Goal: Navigation & Orientation: Find specific page/section

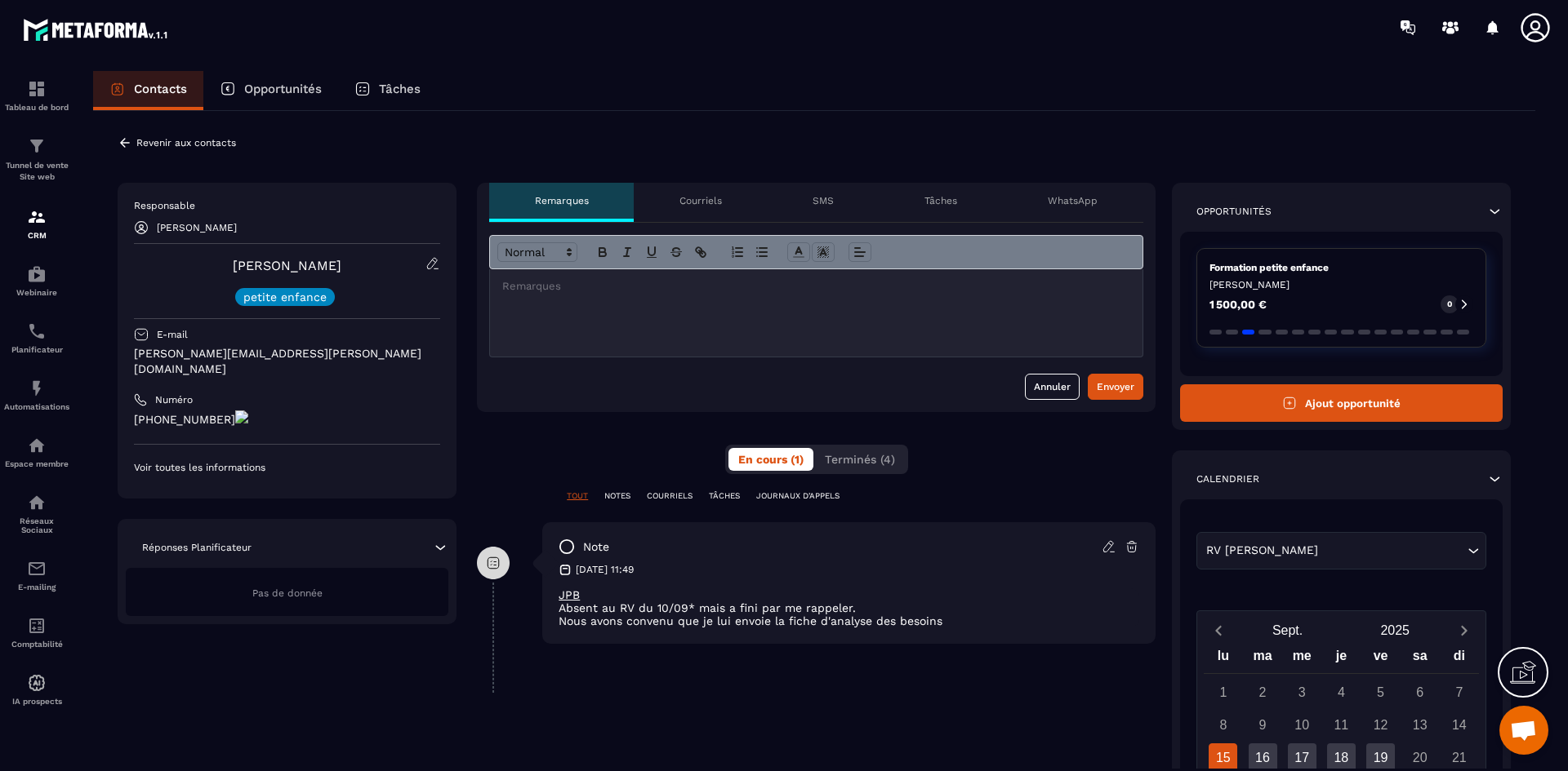
click at [280, 91] on p "Opportunités" at bounding box center [282, 89] width 77 height 15
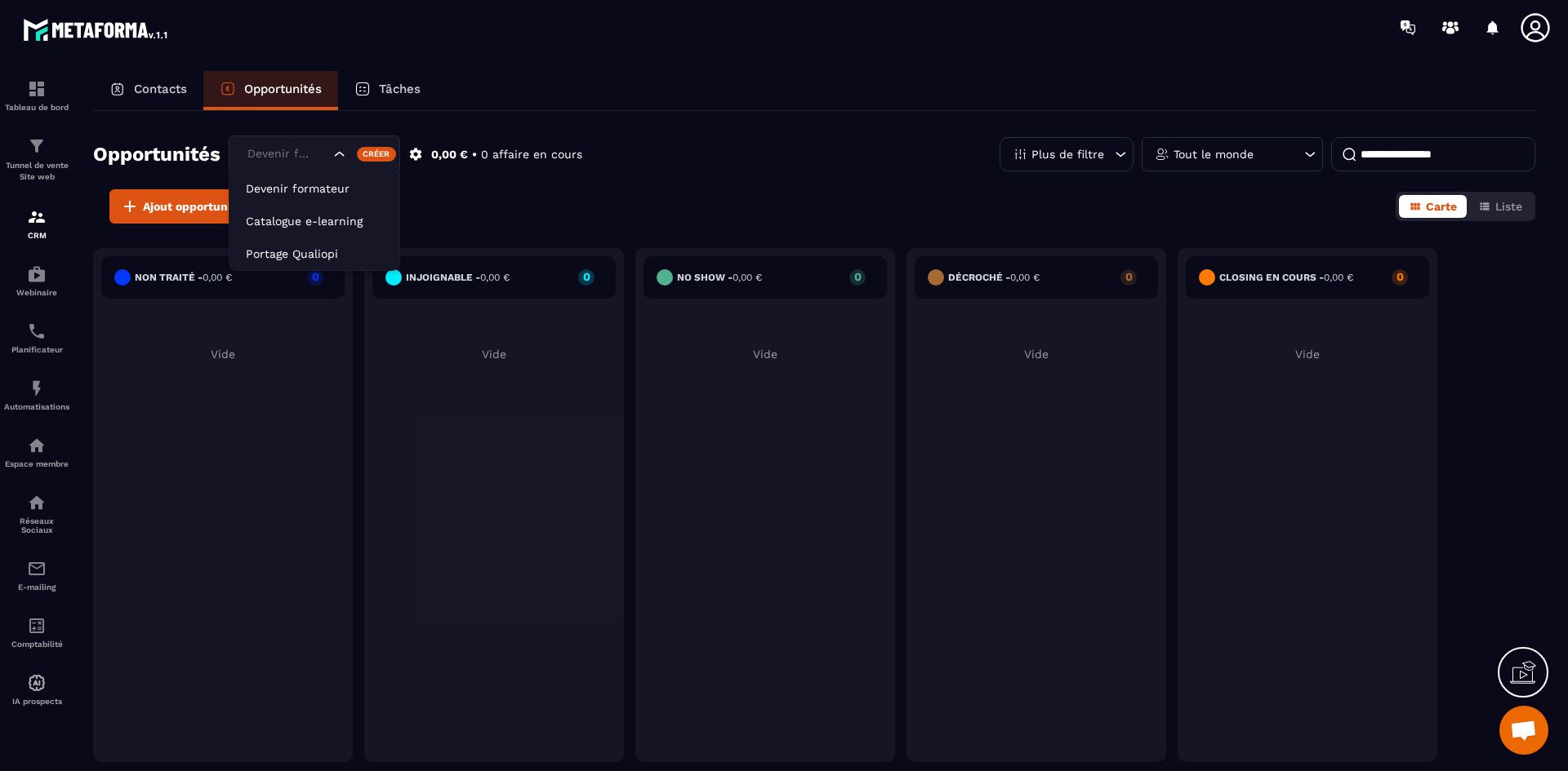
click at [341, 154] on icon "Search for option" at bounding box center [340, 155] width 16 height 16
click at [331, 209] on li "Catalogue e-learning" at bounding box center [314, 221] width 170 height 33
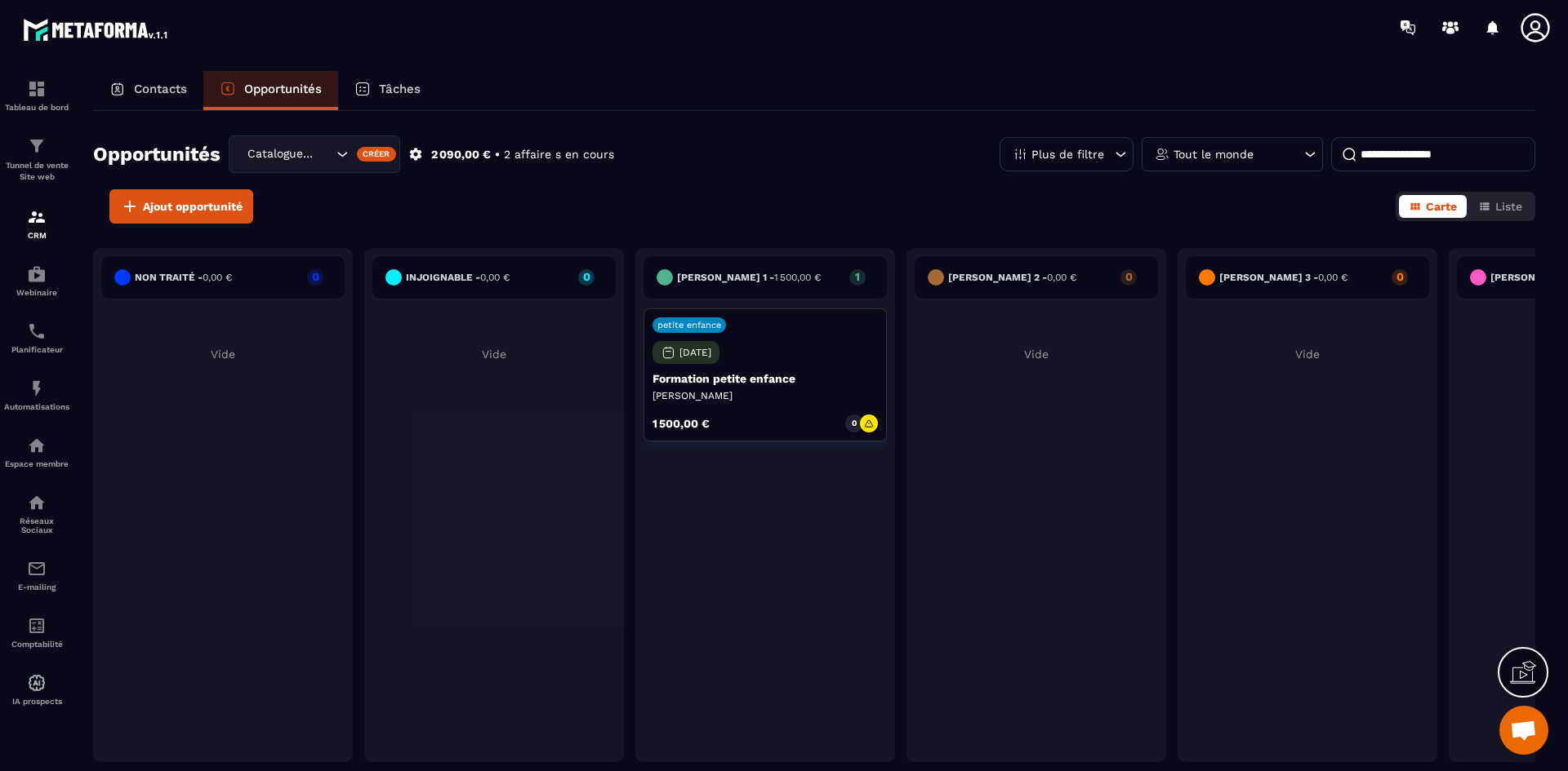
click at [342, 158] on icon "Search for option" at bounding box center [342, 155] width 16 height 16
click at [342, 158] on icon "Search for option" at bounding box center [340, 155] width 16 height 16
click at [339, 152] on icon "Search for option" at bounding box center [340, 155] width 16 height 16
click at [558, 200] on div "Ajout opportunité Carte Liste" at bounding box center [814, 207] width 1442 height 35
click at [368, 155] on div "Créer" at bounding box center [377, 154] width 40 height 15
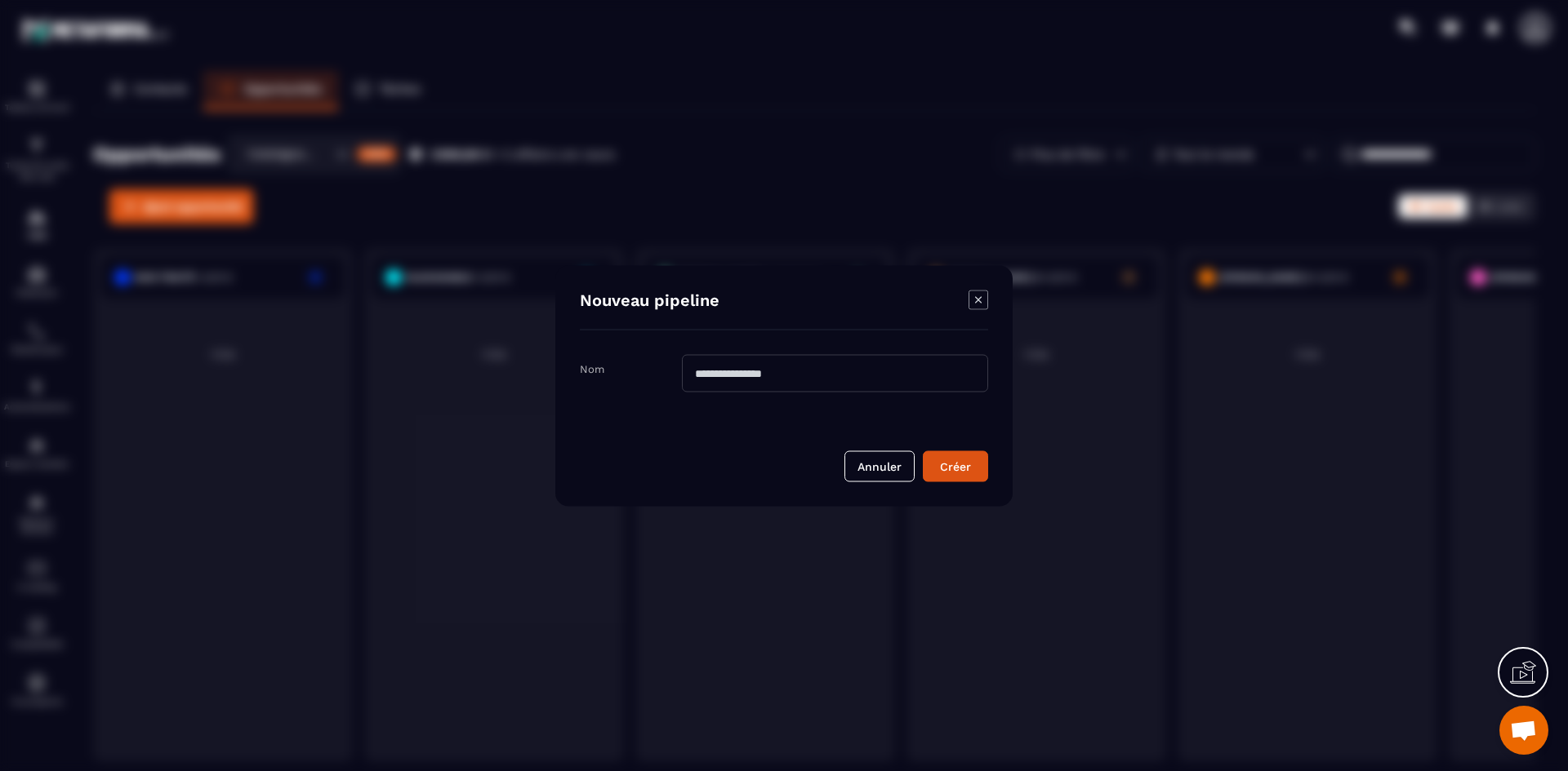
click at [984, 301] on icon "Modal window" at bounding box center [979, 299] width 20 height 20
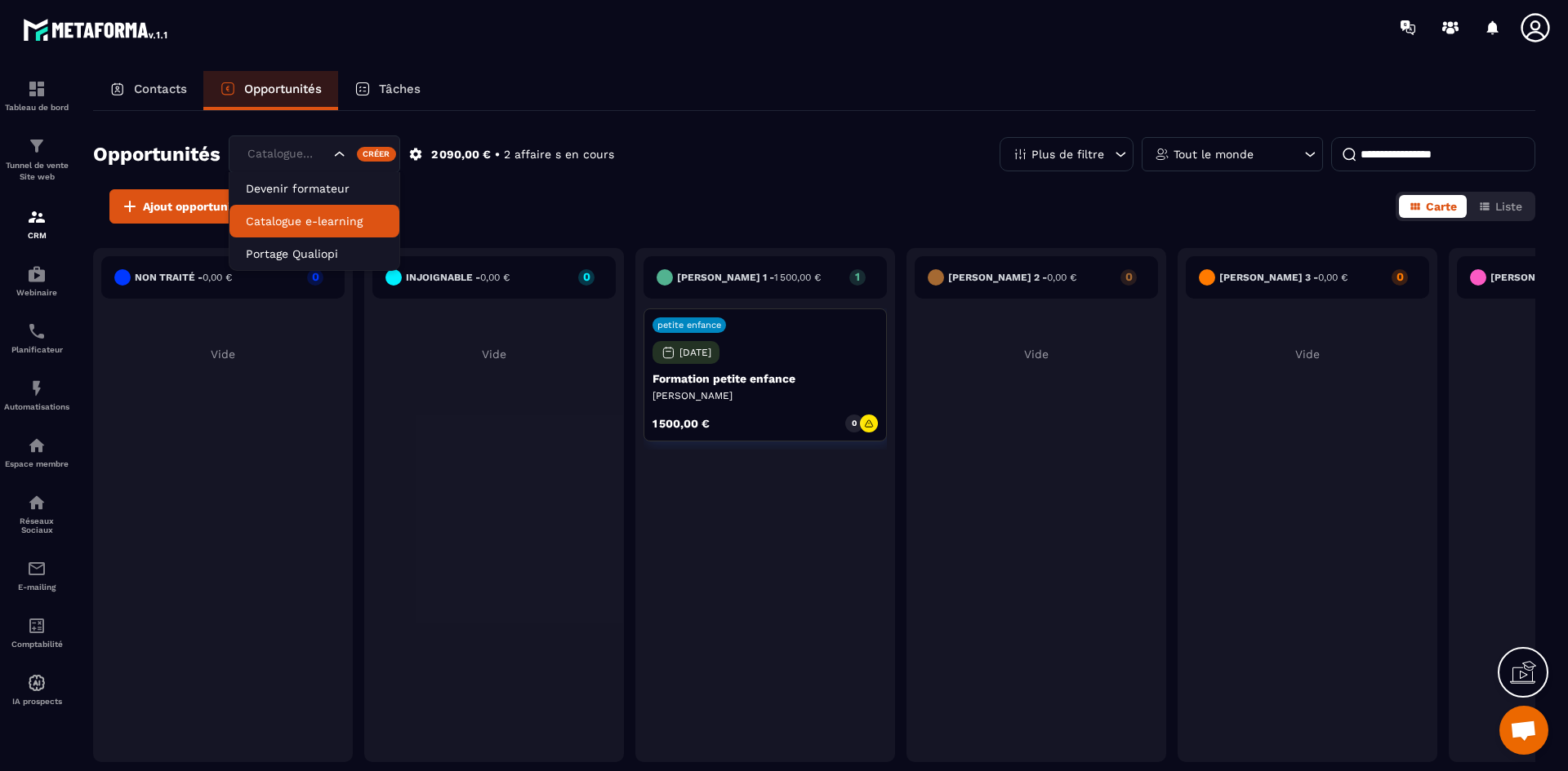
click at [342, 154] on icon "Search for option" at bounding box center [340, 155] width 16 height 16
click at [599, 193] on div "Ajout opportunité Carte Liste" at bounding box center [814, 207] width 1442 height 35
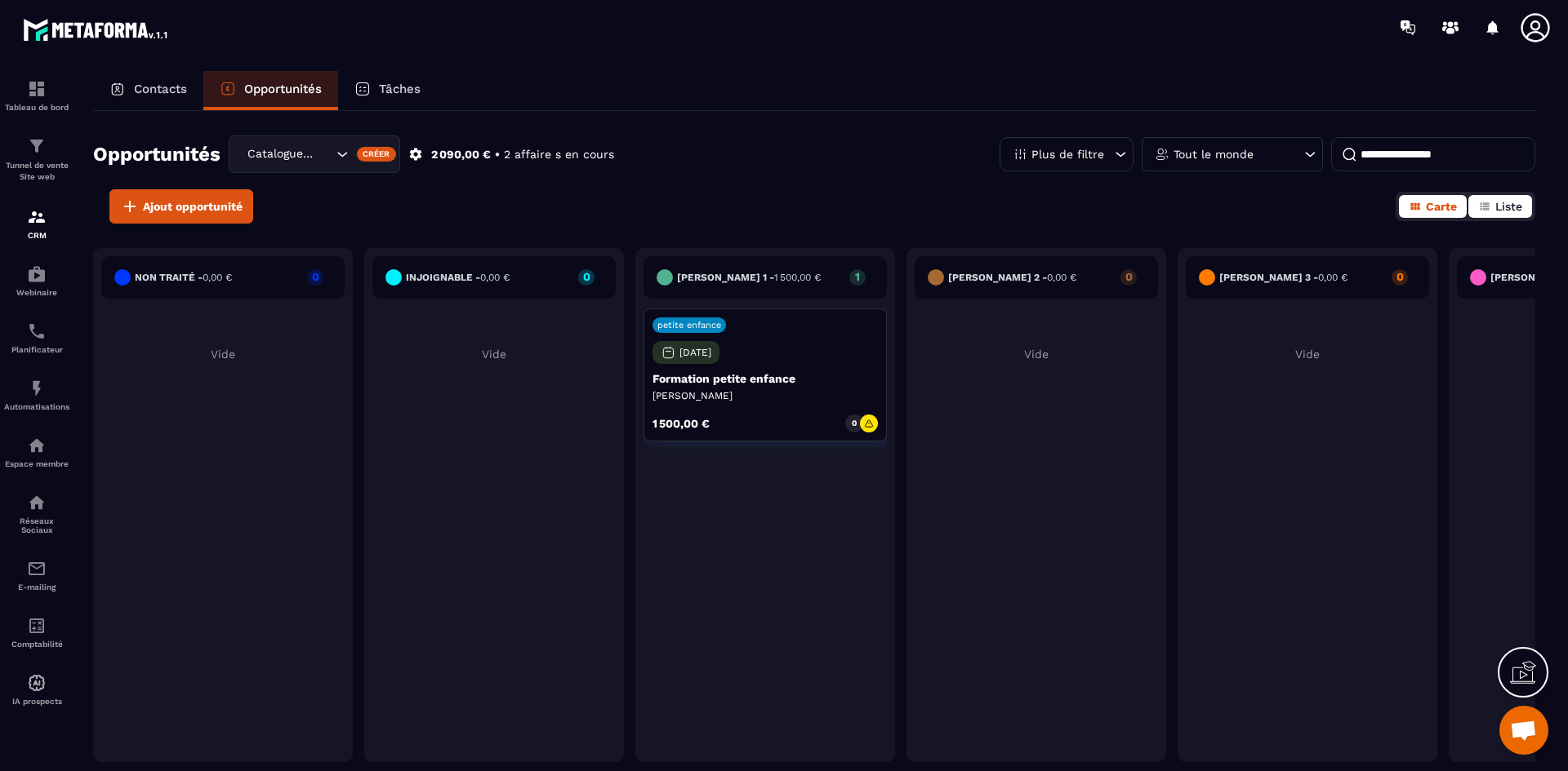
click at [1498, 212] on span "Liste" at bounding box center [1509, 207] width 27 height 13
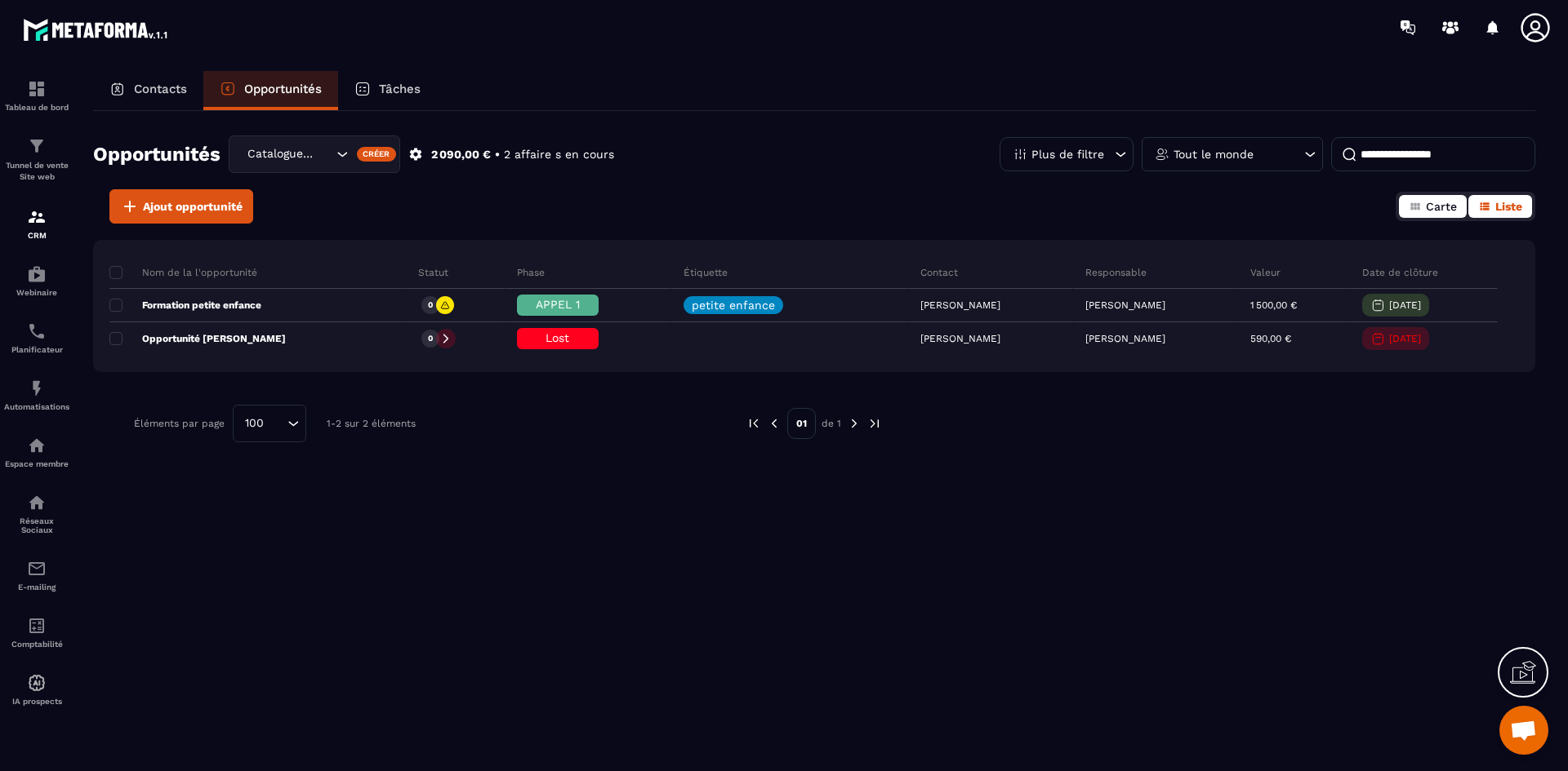
click at [1427, 201] on span "Carte" at bounding box center [1441, 207] width 31 height 13
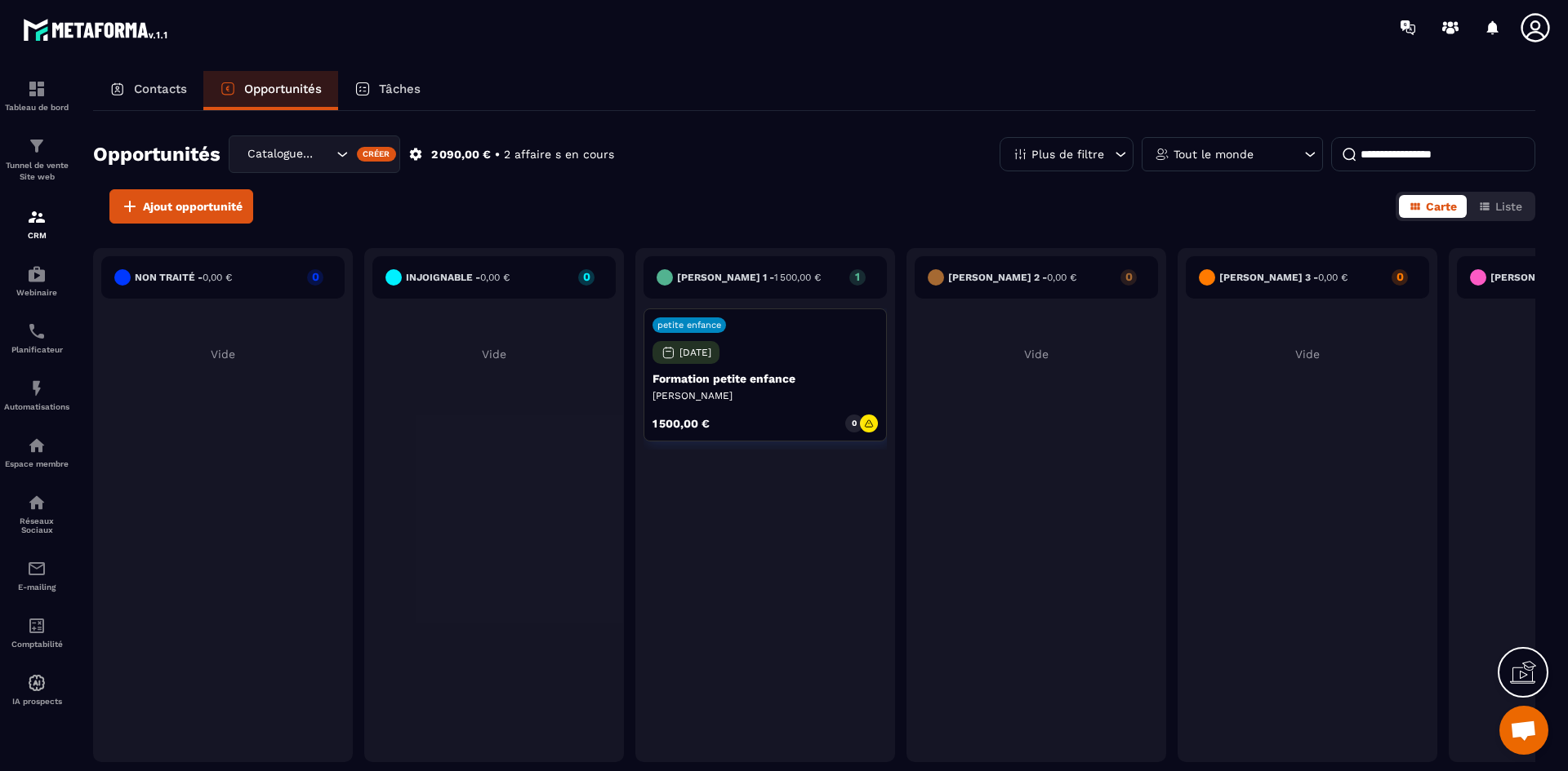
click at [341, 156] on icon "Search for option" at bounding box center [342, 155] width 16 height 16
click at [552, 197] on div "Ajout opportunité Carte Liste" at bounding box center [814, 207] width 1442 height 35
click at [56, 166] on p "Tunnel de vente Site web" at bounding box center [36, 171] width 66 height 23
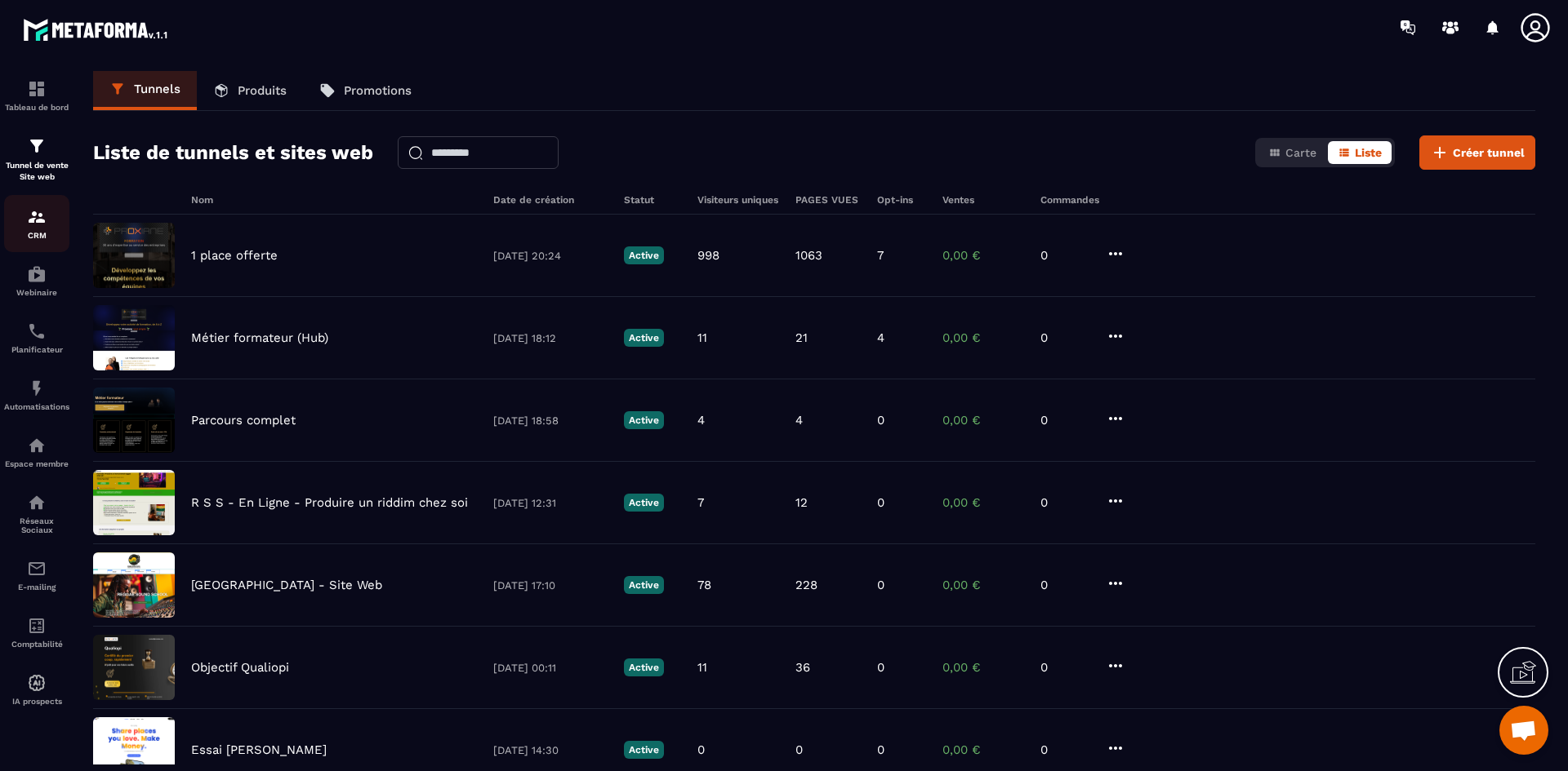
click at [46, 240] on link "CRM" at bounding box center [36, 223] width 66 height 57
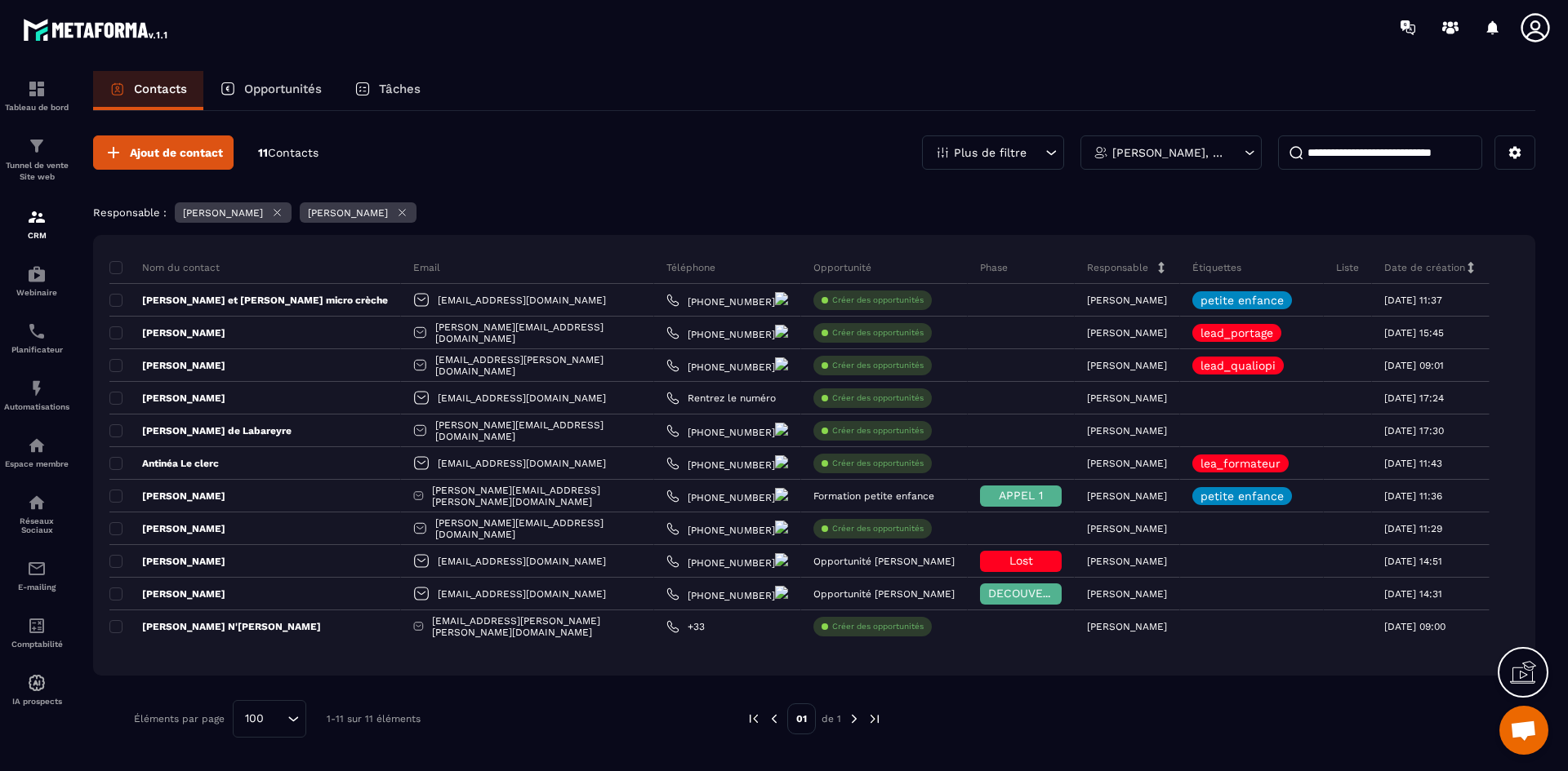
click at [710, 120] on div "Ajout de contact 11 Contacts Plus de filtre Jean-Pierre BERTHIER, Florence CHOQ…" at bounding box center [814, 437] width 1442 height 652
click at [44, 447] on img at bounding box center [37, 446] width 20 height 20
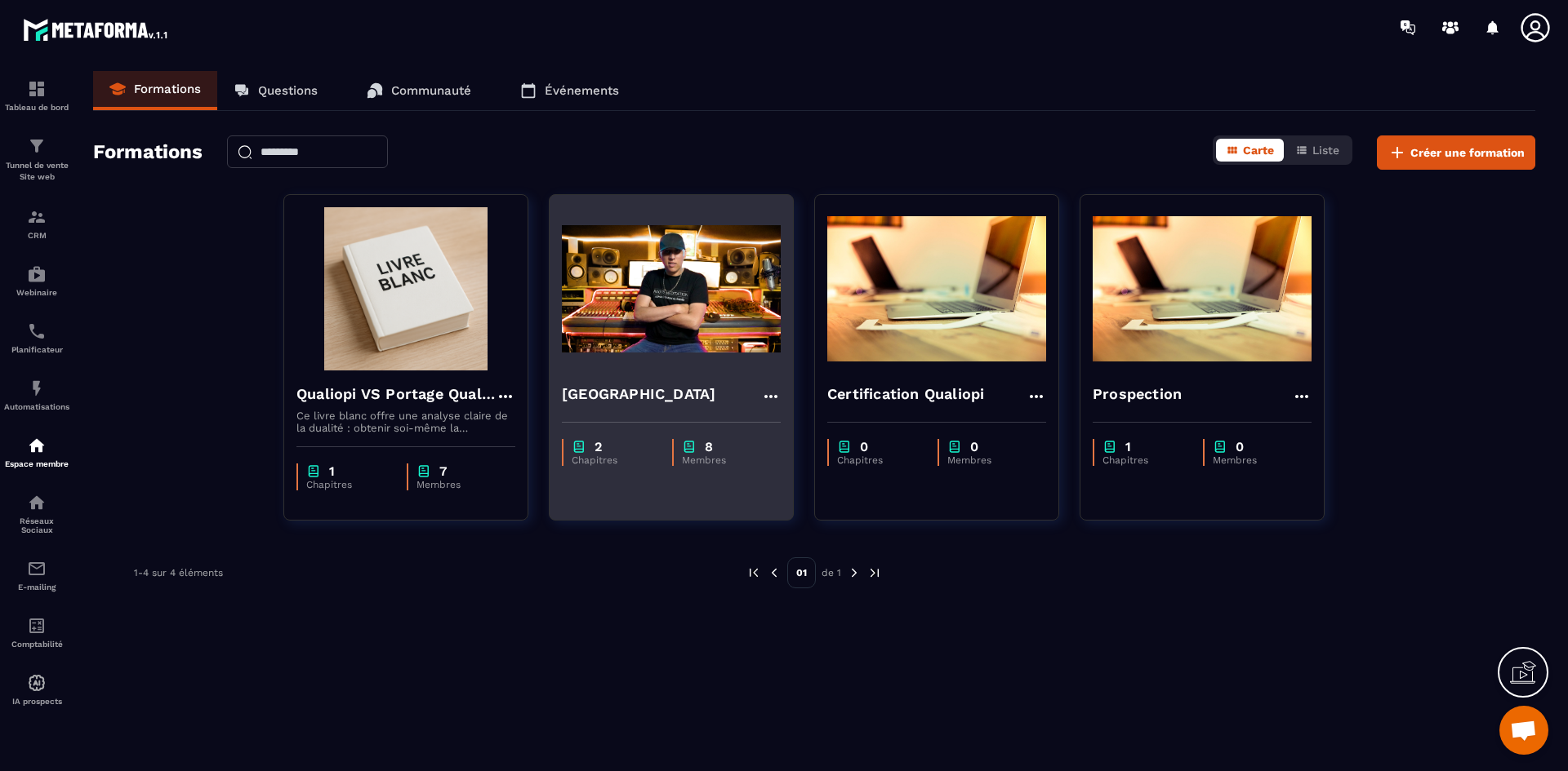
click at [667, 386] on h4 "Reggae Sound School" at bounding box center [638, 394] width 154 height 23
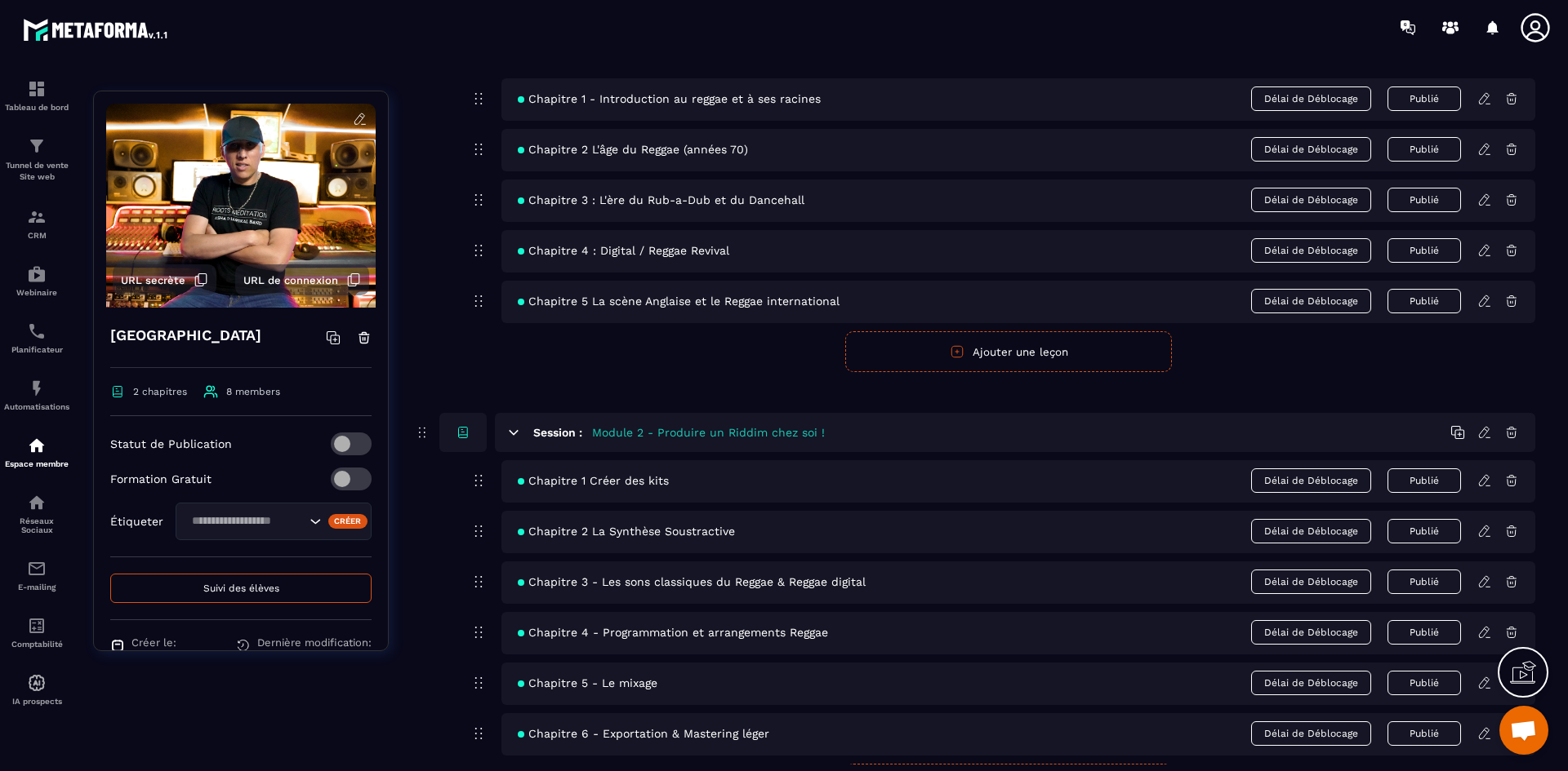
scroll to position [322, 0]
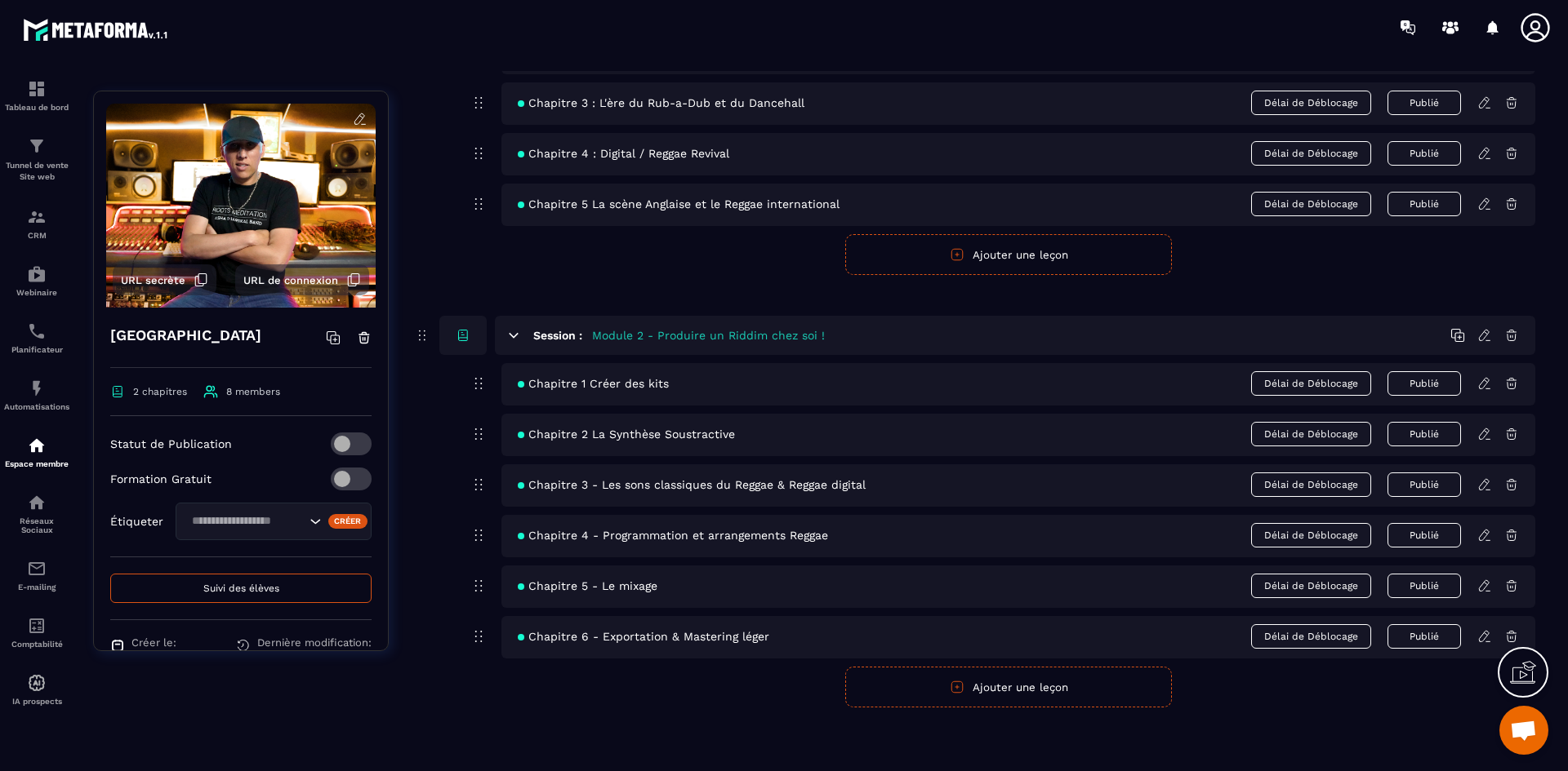
click at [1487, 440] on icon at bounding box center [1484, 434] width 15 height 15
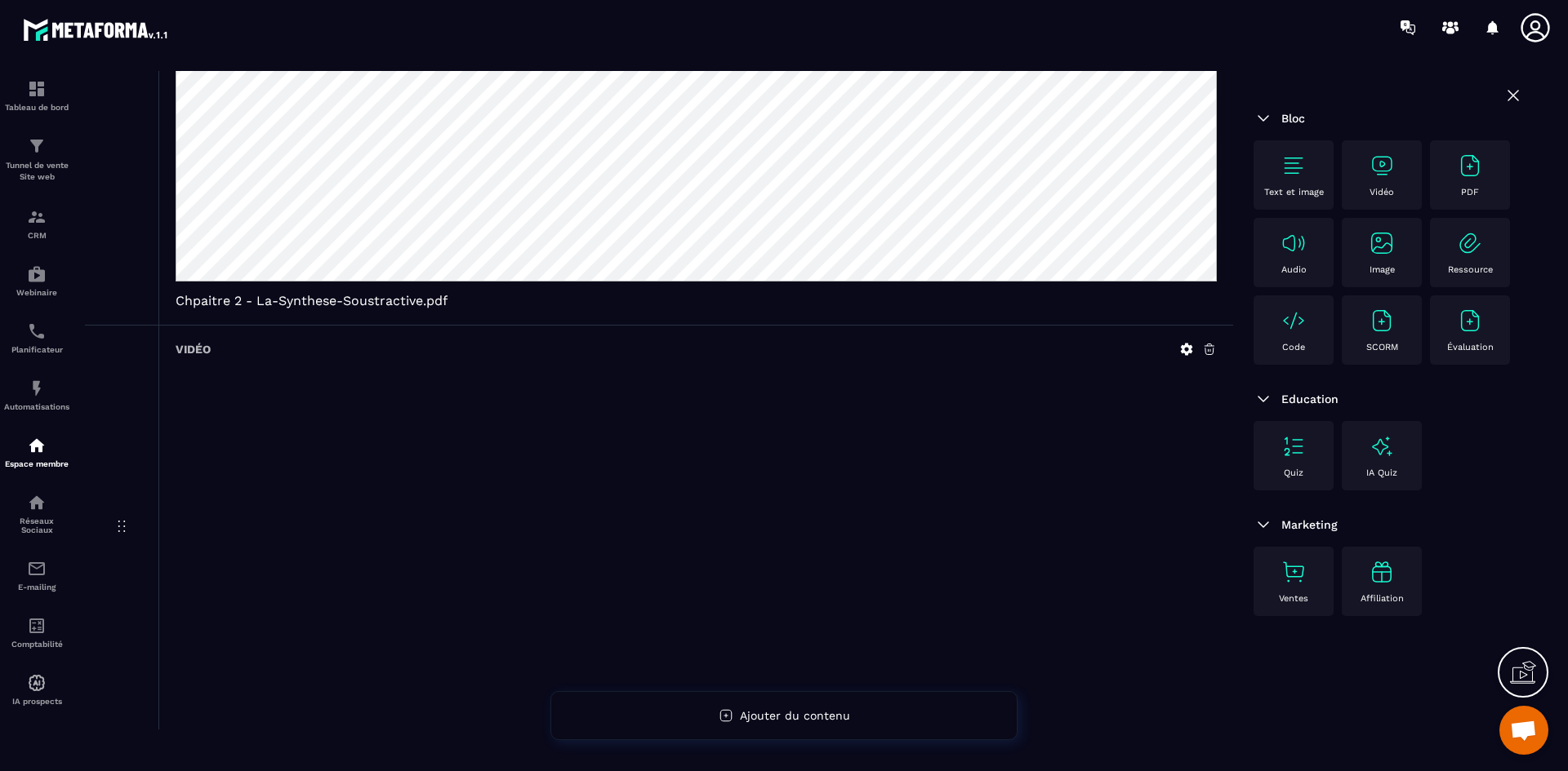
scroll to position [492, 0]
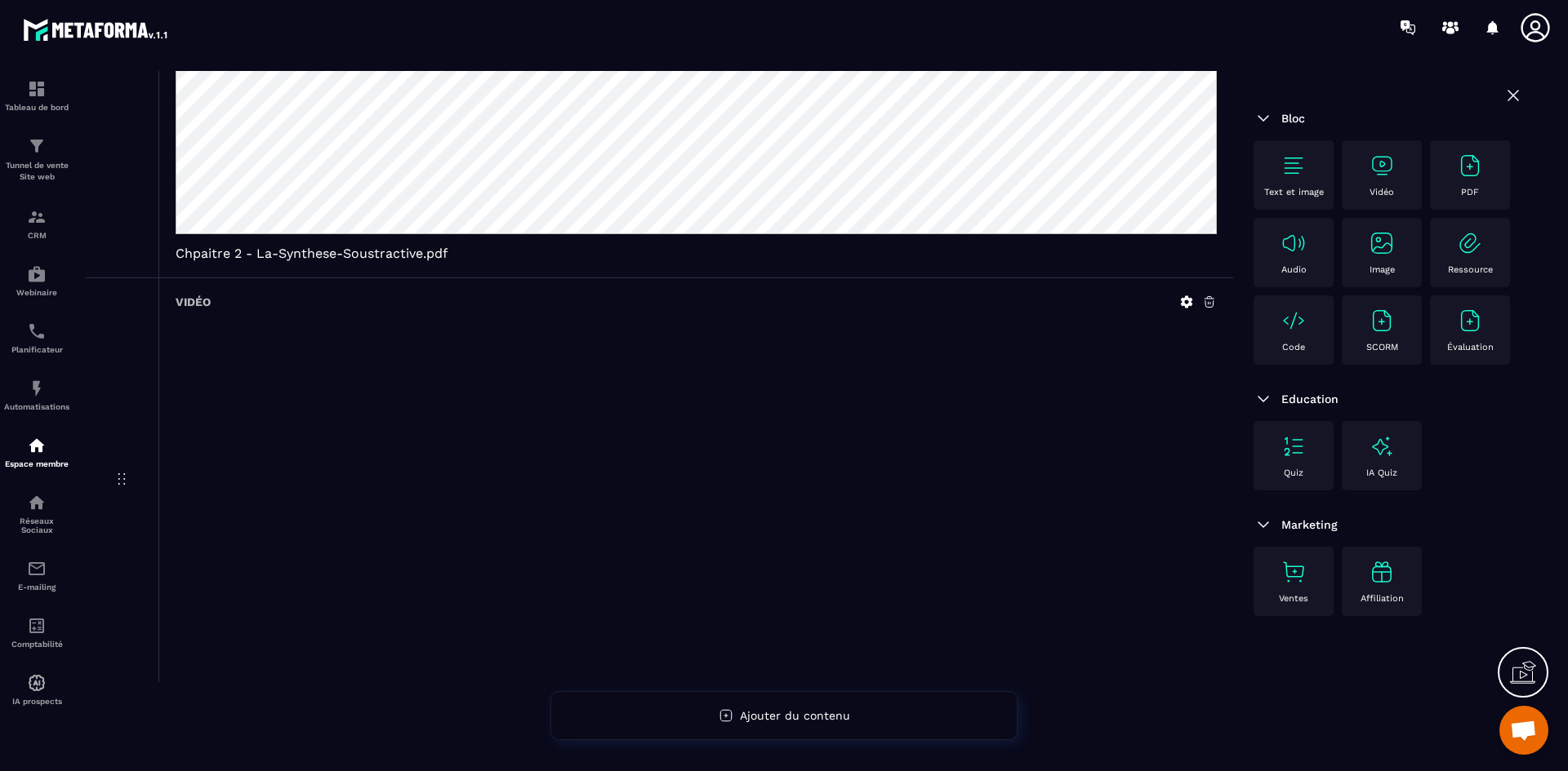
click at [1085, 490] on div at bounding box center [696, 496] width 1041 height 340
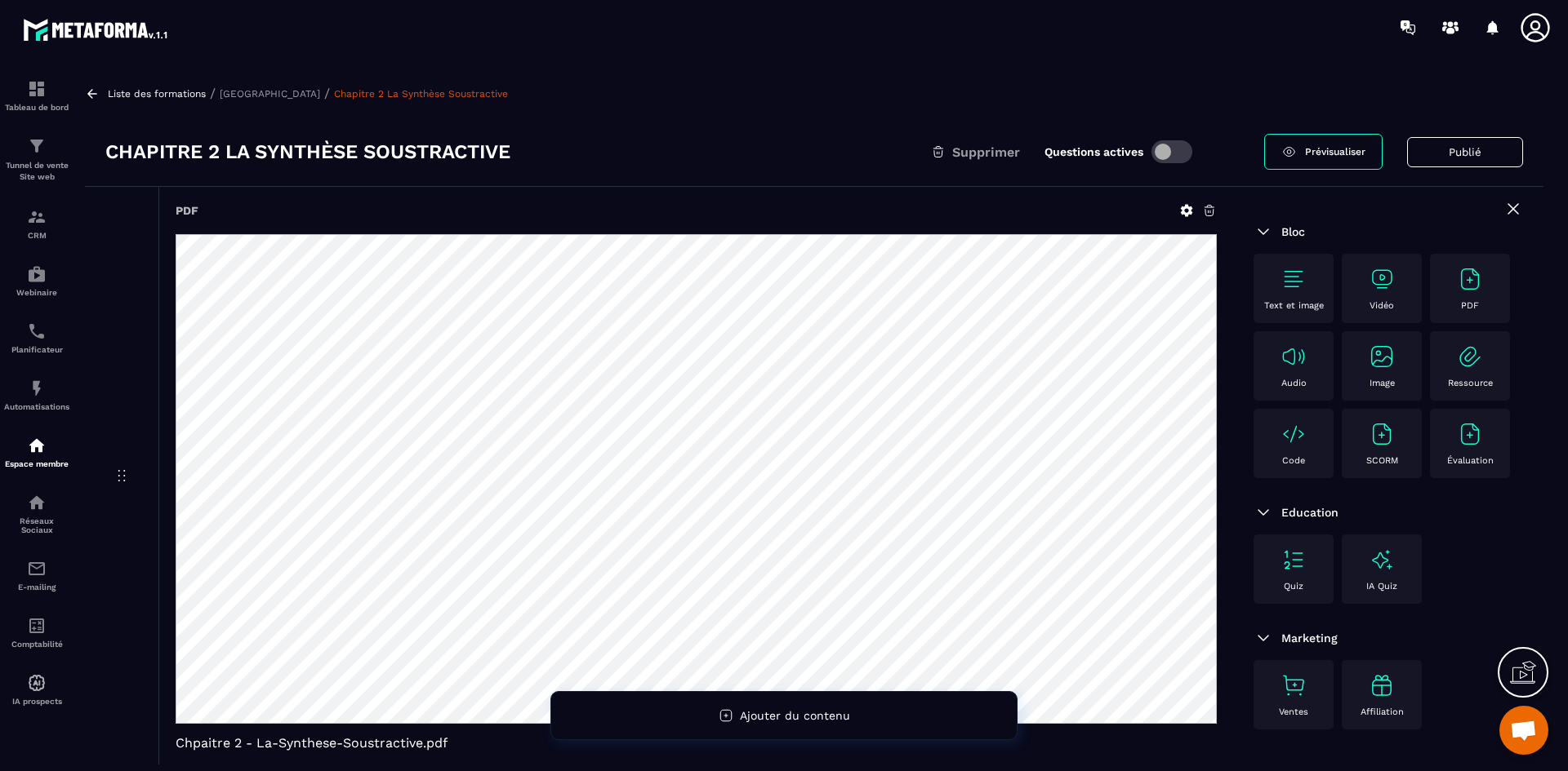
scroll to position [0, 0]
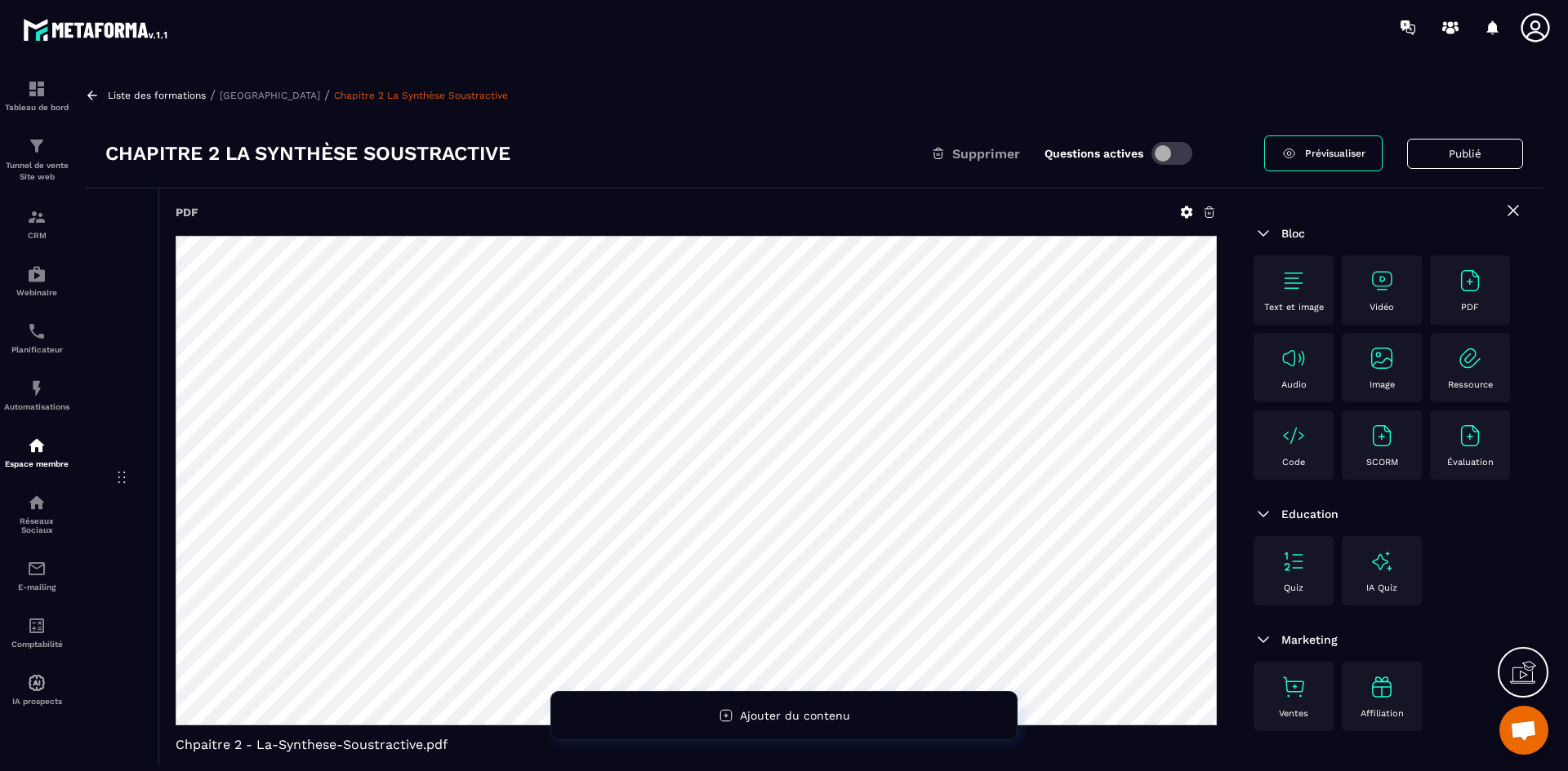
click at [276, 103] on div "Liste des formations / Reggae Sound School / Chapitre 2 La Synthèse Soustractiv…" at bounding box center [813, 418] width 1474 height 694
click at [276, 95] on p "Reggae Sound School" at bounding box center [270, 96] width 100 height 12
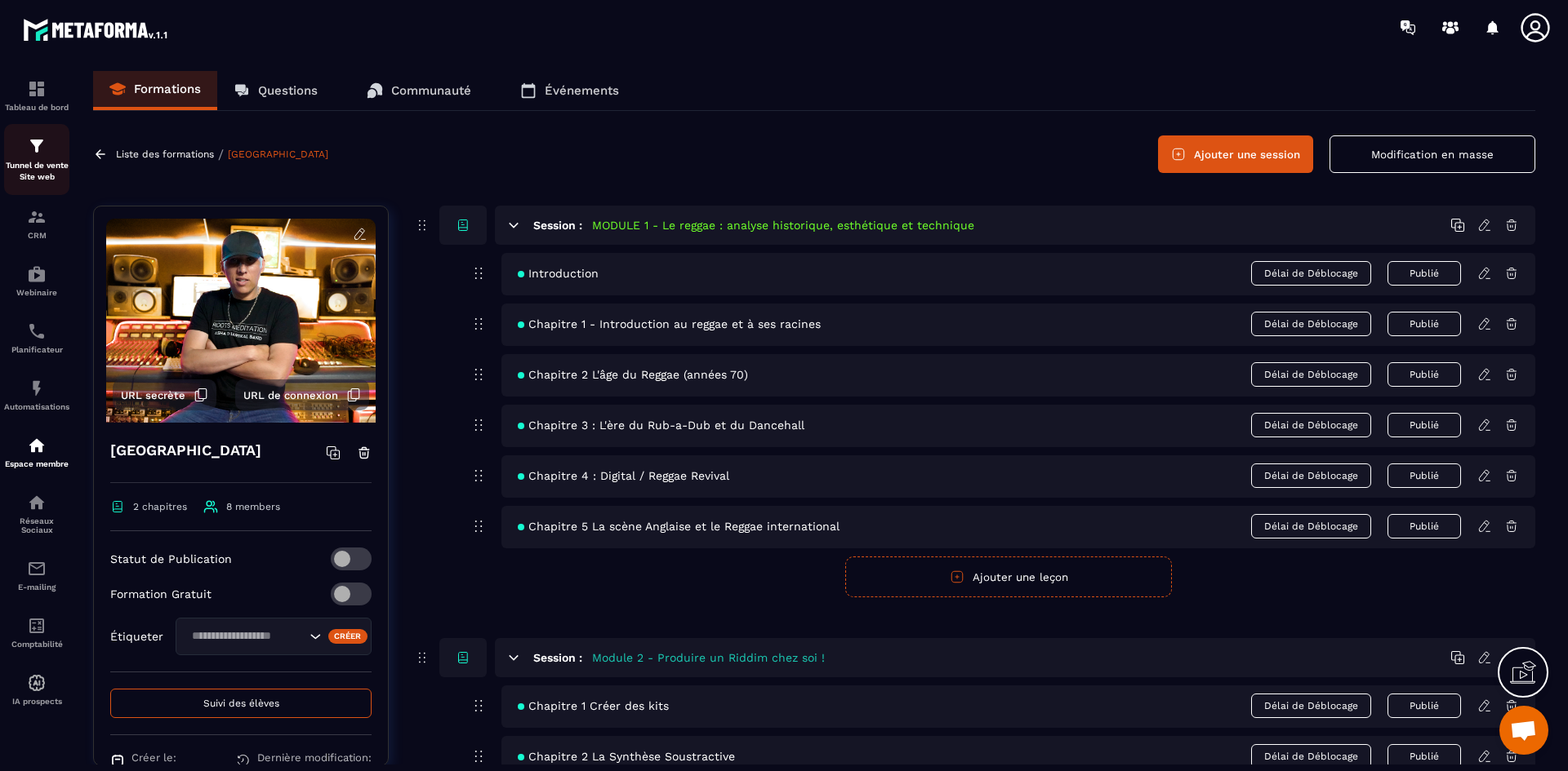
click at [25, 165] on p "Tunnel de vente Site web" at bounding box center [36, 171] width 66 height 23
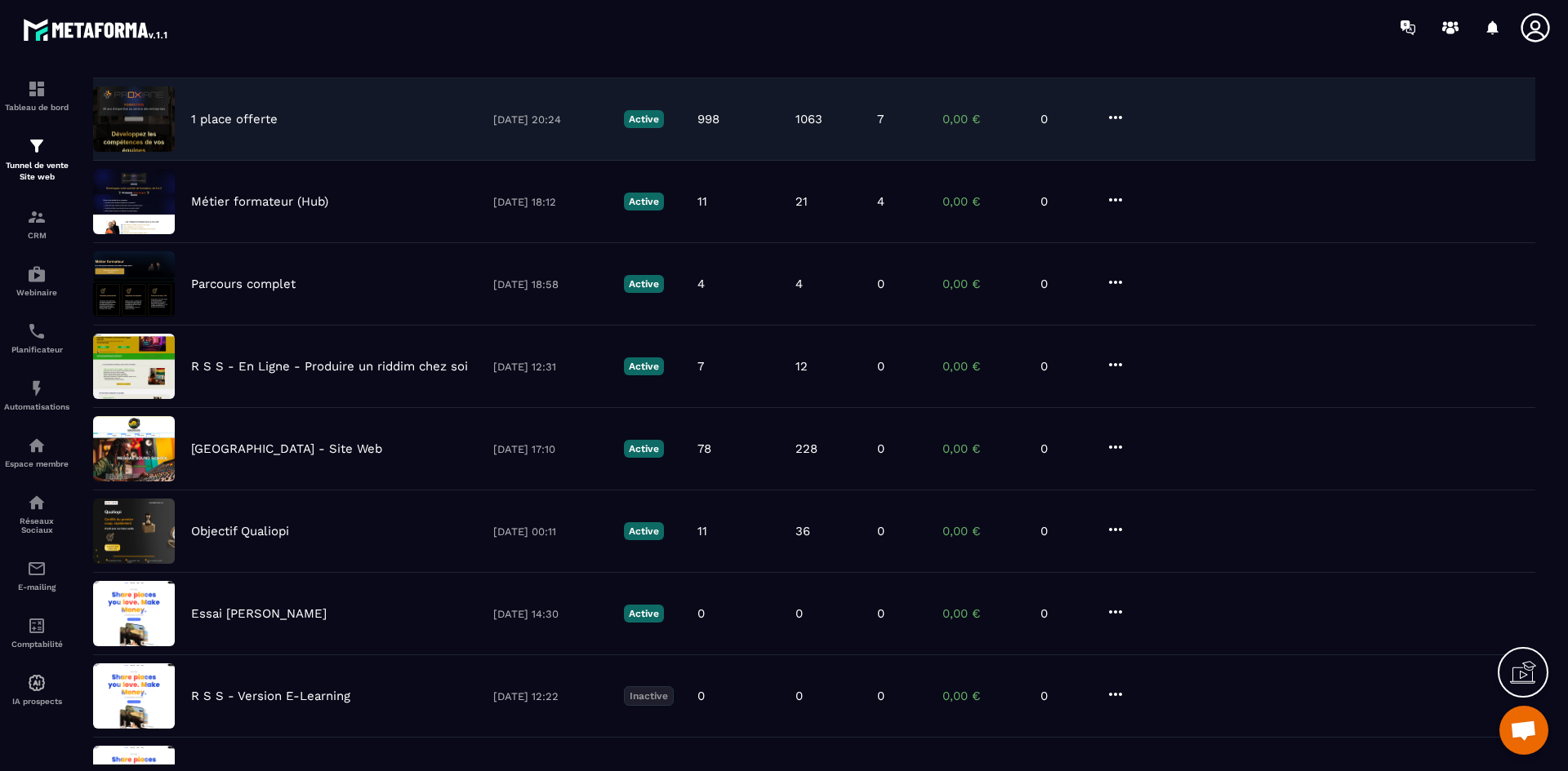
scroll to position [163, 0]
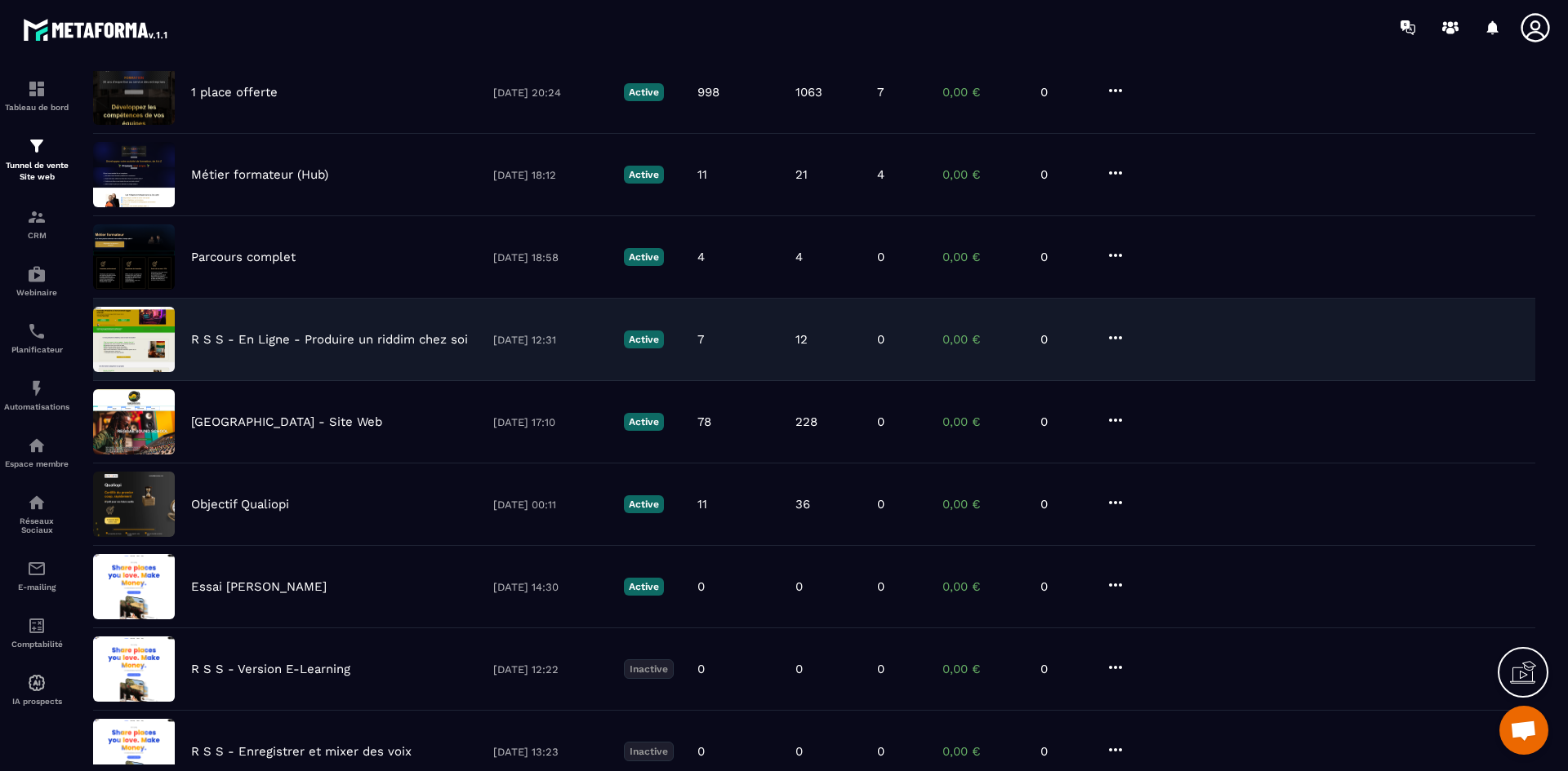
click at [350, 340] on p "R S S - En Ligne - Produire un riddim chez soi" at bounding box center [330, 340] width 277 height 15
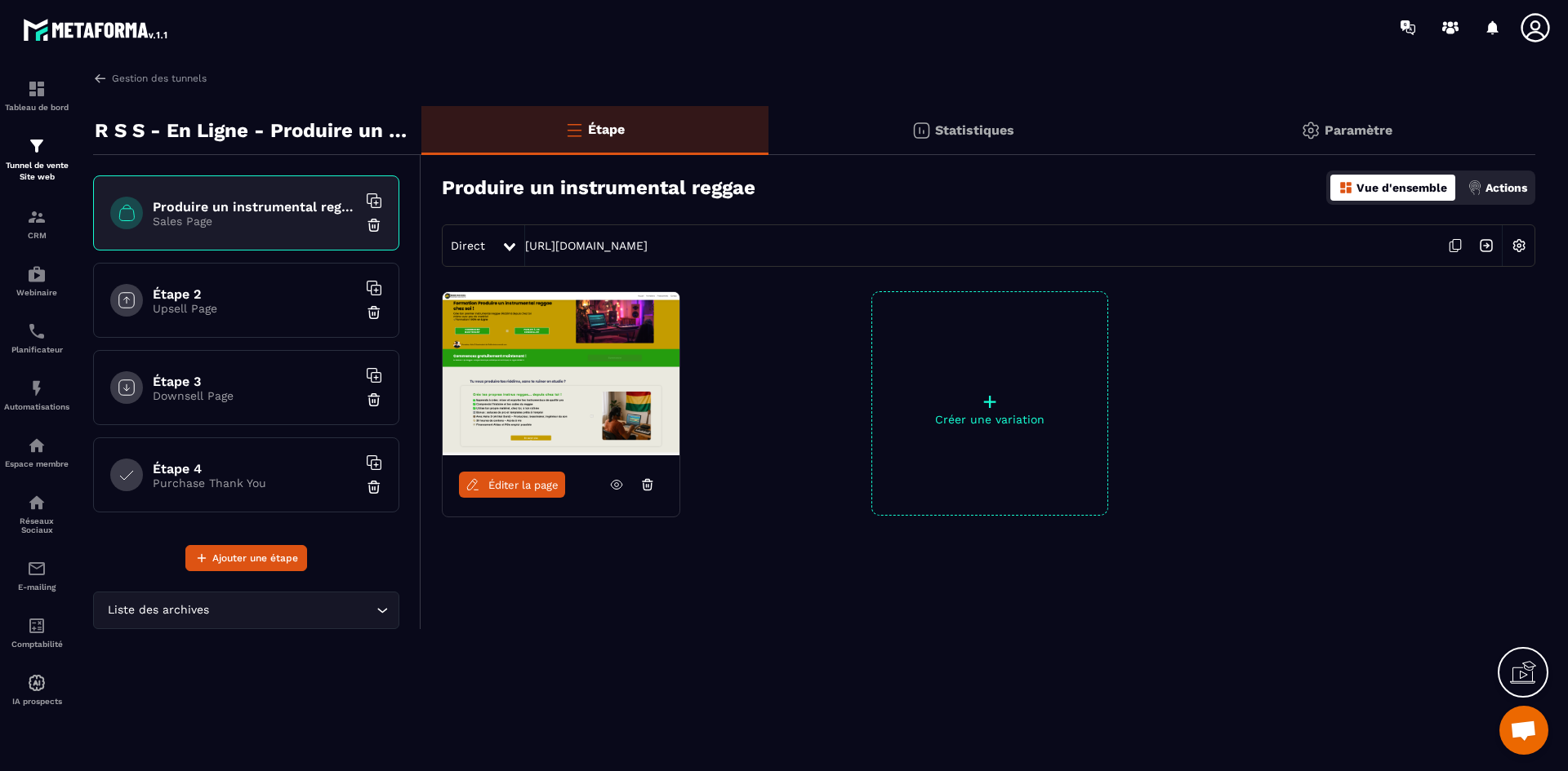
click at [535, 489] on span "Éditer la page" at bounding box center [523, 484] width 70 height 12
